Goal: Task Accomplishment & Management: Manage account settings

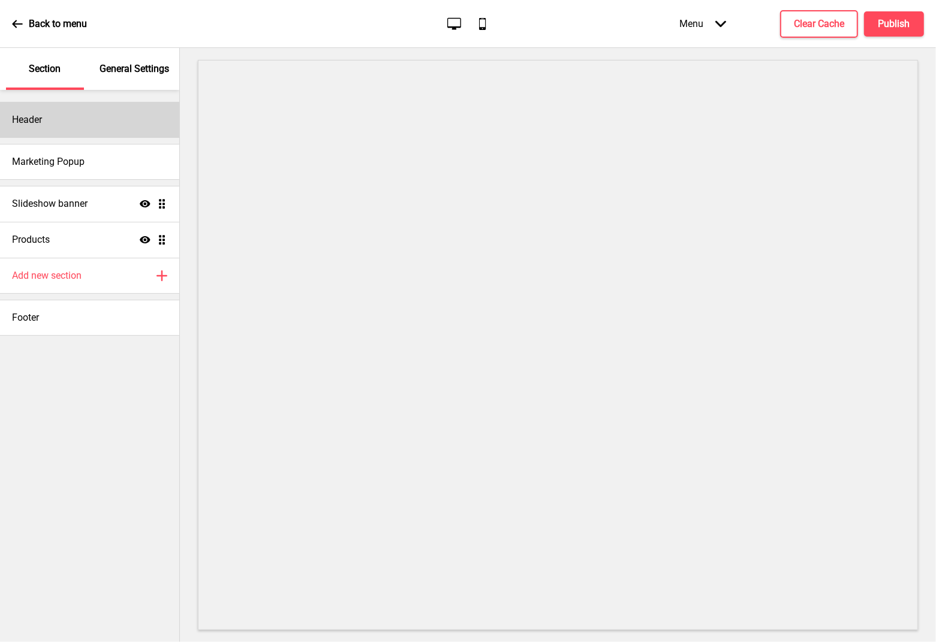
click at [114, 131] on div "Header" at bounding box center [89, 120] width 179 height 36
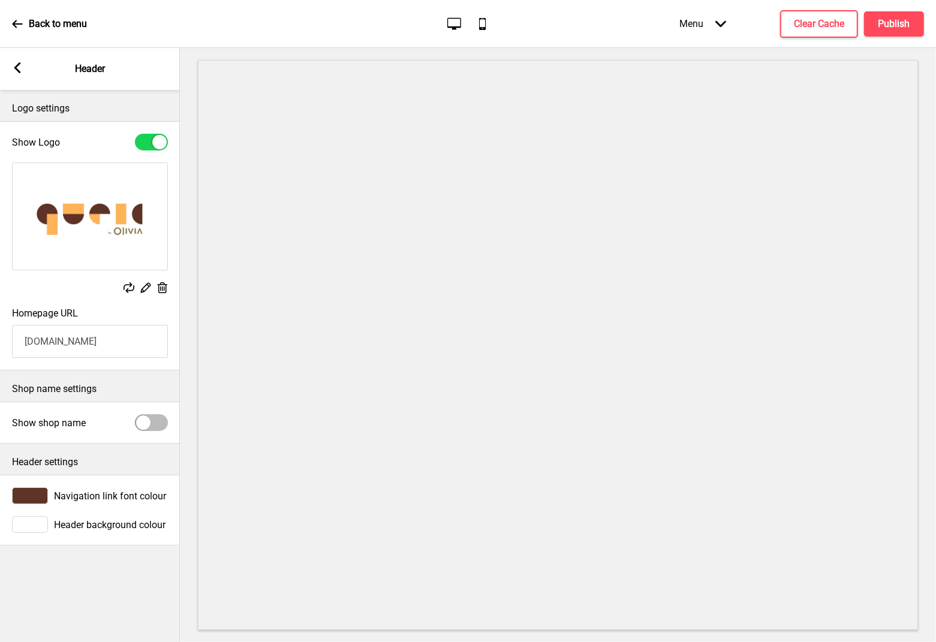
click at [7, 67] on div "Arrow left Header" at bounding box center [90, 69] width 180 height 42
click at [21, 69] on rect at bounding box center [17, 67] width 11 height 11
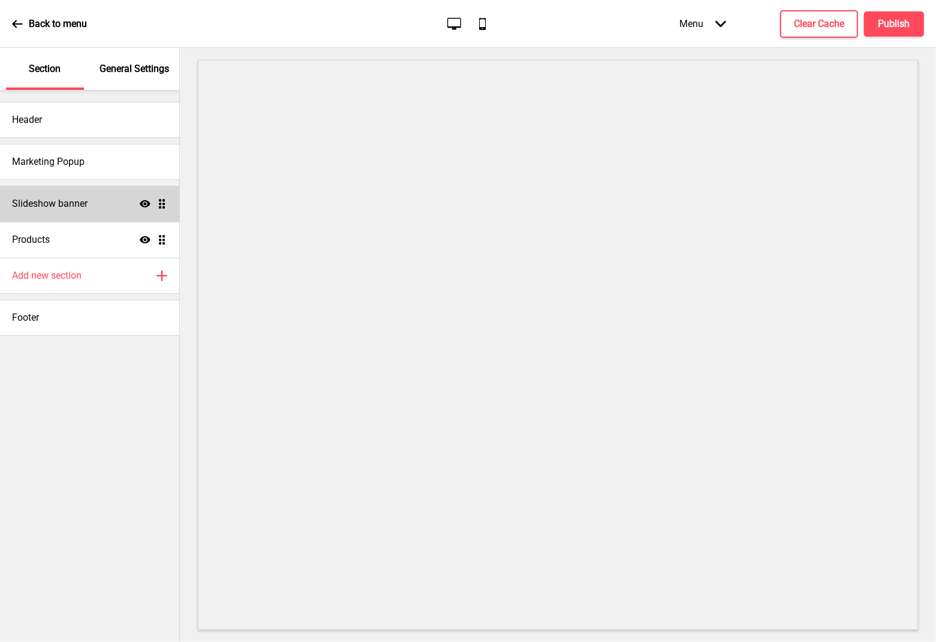
click at [78, 213] on div "Slideshow banner Show Drag" at bounding box center [89, 204] width 179 height 36
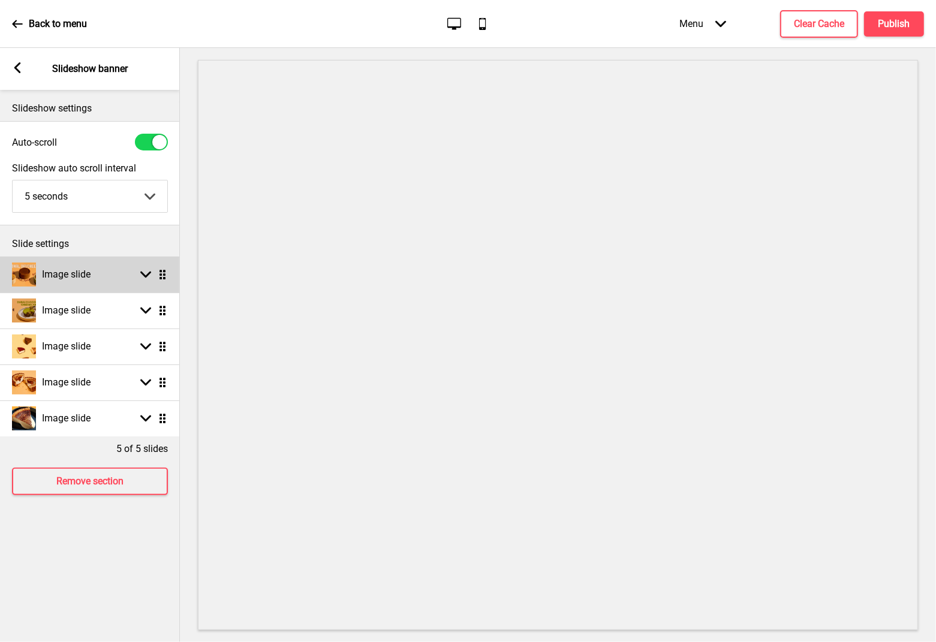
click at [165, 277] on ul "Image slide Arrow down Drag Image slide Arrow down Drag Image slide Arrow down …" at bounding box center [90, 347] width 180 height 180
click at [144, 278] on rect at bounding box center [145, 274] width 11 height 11
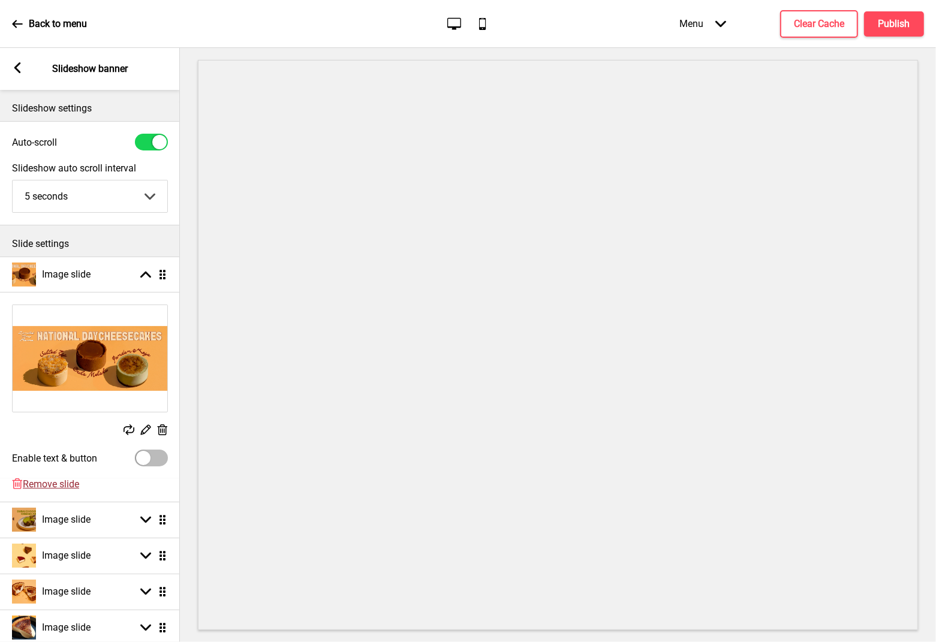
click at [63, 482] on span "Remove slide" at bounding box center [51, 483] width 56 height 11
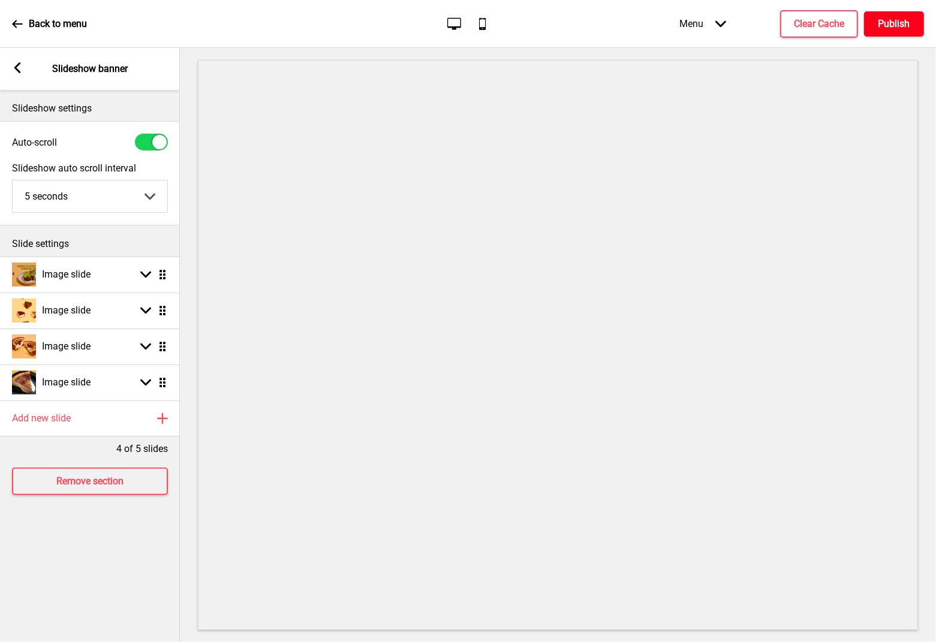
click at [879, 19] on h4 "Publish" at bounding box center [894, 23] width 32 height 13
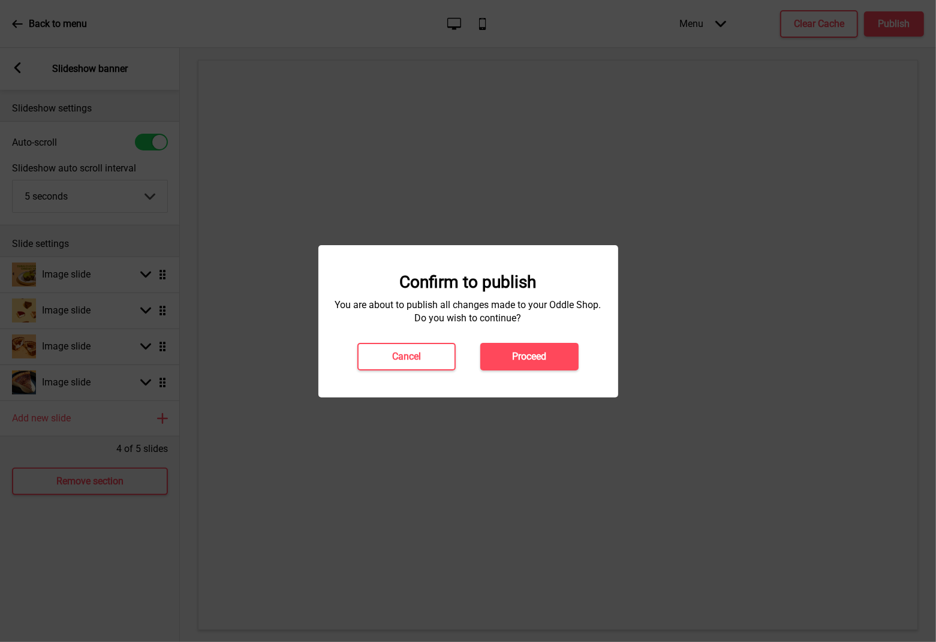
click at [521, 371] on div "Confirm to publish You are about to publish all changes made to your Oddle Shop…" at bounding box center [468, 321] width 300 height 152
click at [514, 363] on button "Proceed" at bounding box center [529, 357] width 98 height 28
